Goal: Transaction & Acquisition: Purchase product/service

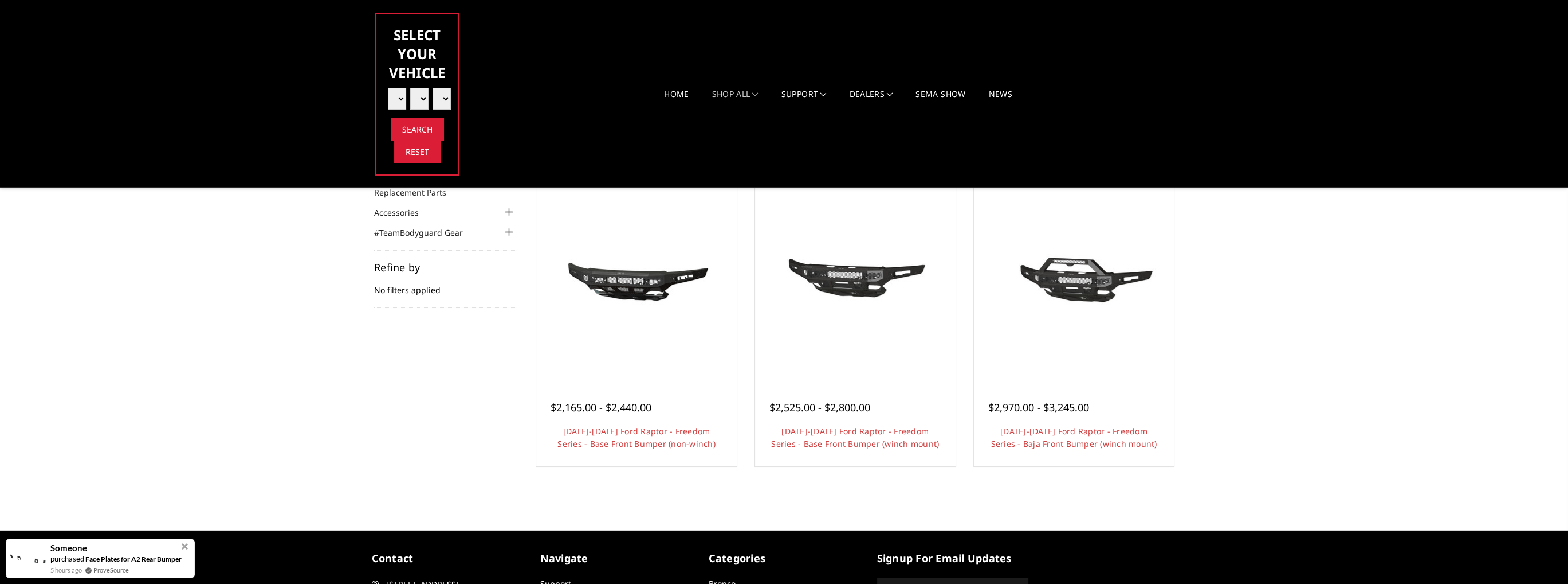
scroll to position [57, 0]
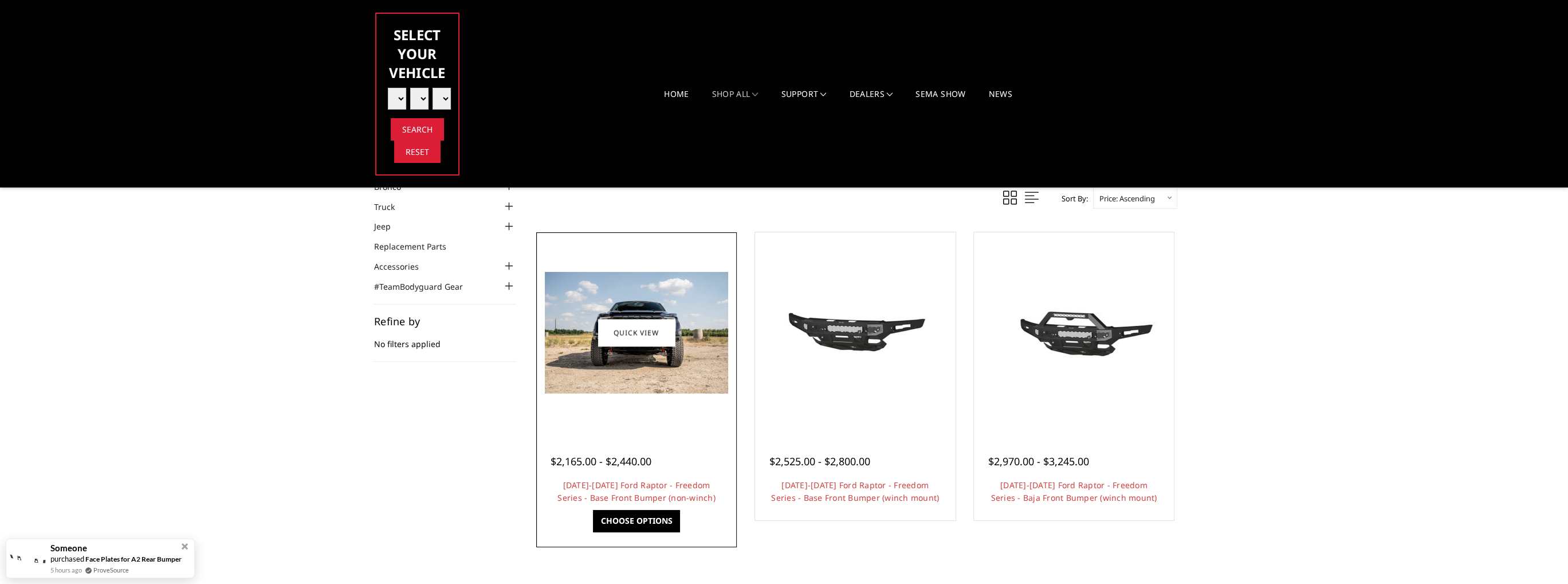
click at [660, 347] on img at bounding box center [636, 333] width 183 height 121
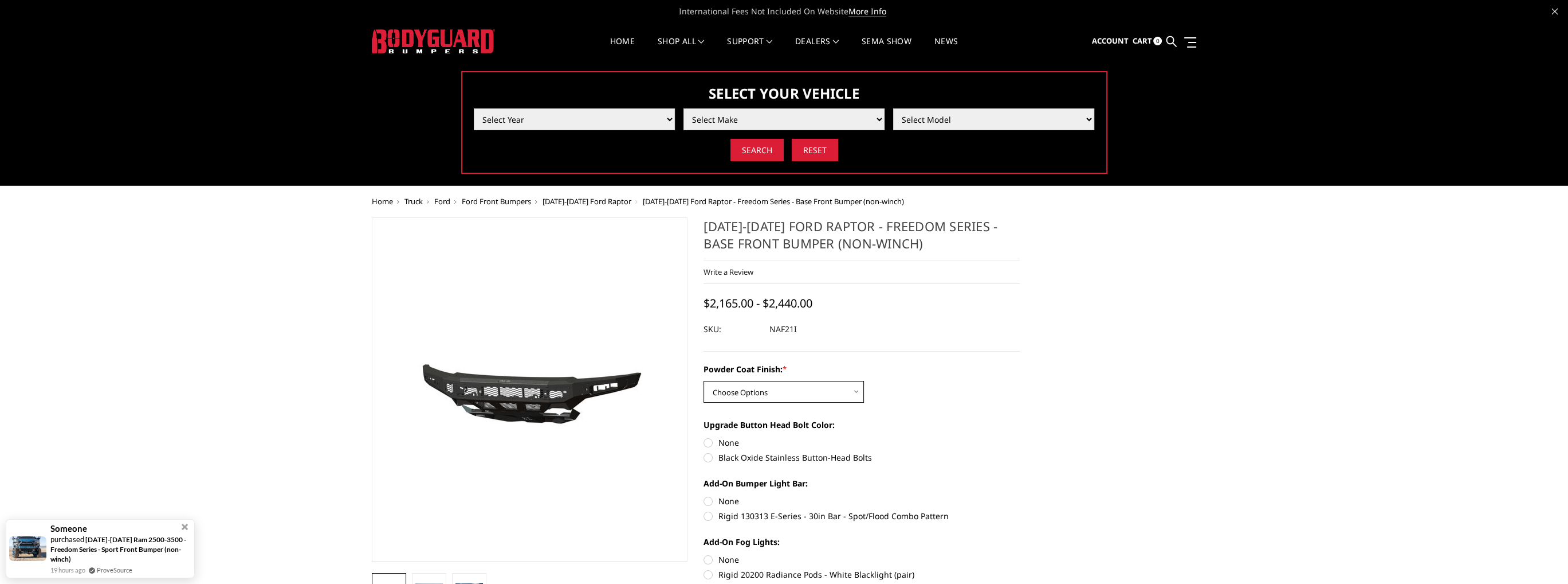
click at [836, 389] on select "Choose Options Bare Metal Texture Black Powder Coat" at bounding box center [783, 391] width 161 height 22
select select "2768"
click at [703, 381] on select "Choose Options Bare Metal Texture Black Powder Coat" at bounding box center [783, 391] width 161 height 22
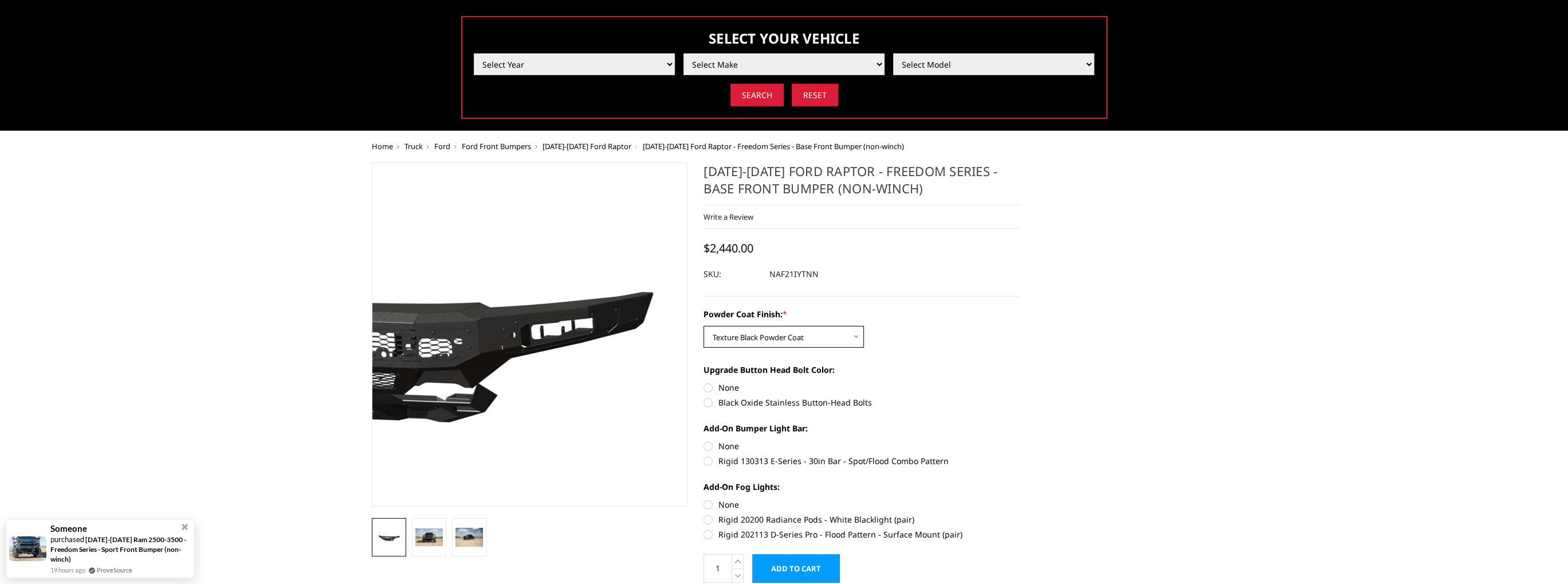
scroll to position [57, 0]
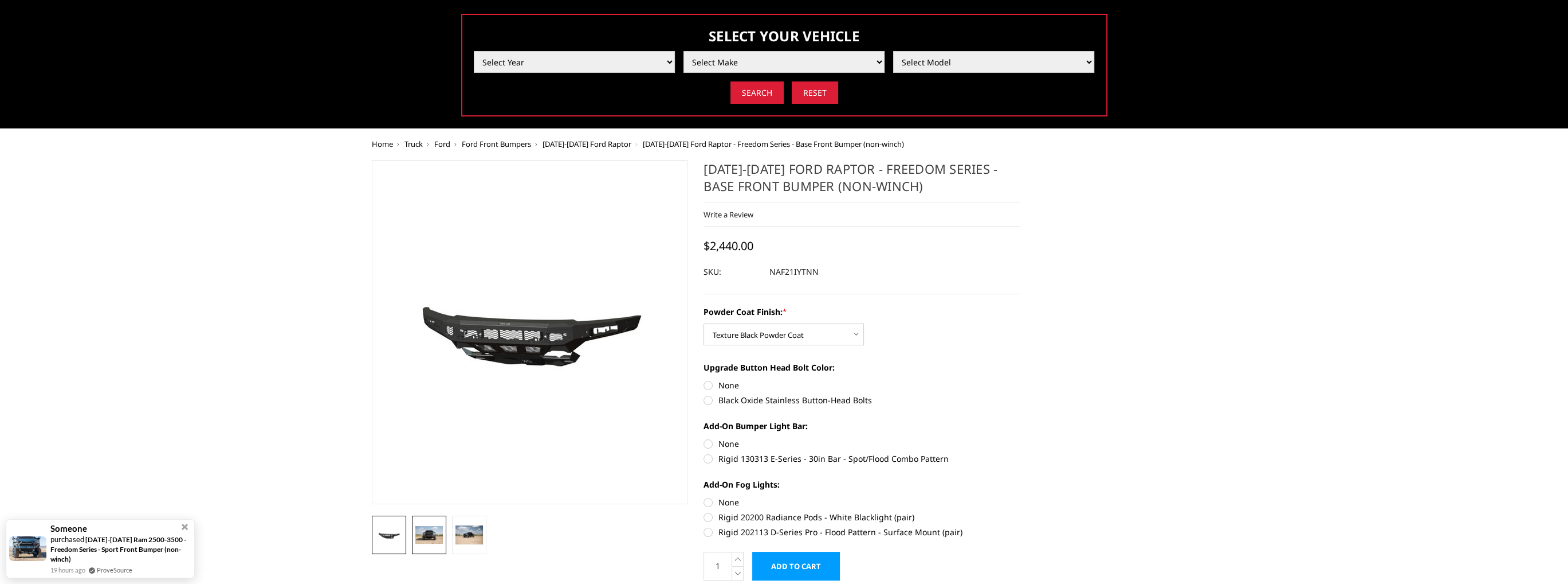
click at [441, 535] on img at bounding box center [429, 535] width 28 height 19
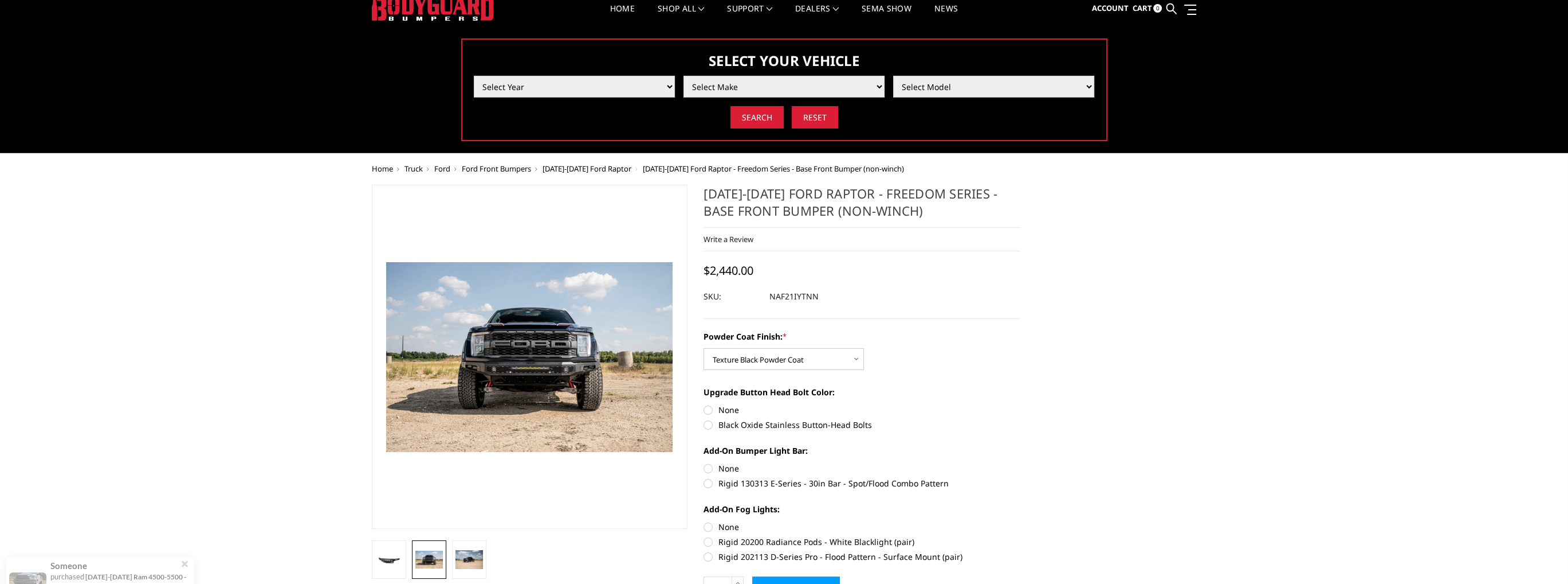
scroll to position [0, 0]
